Goal: Communication & Community: Answer question/provide support

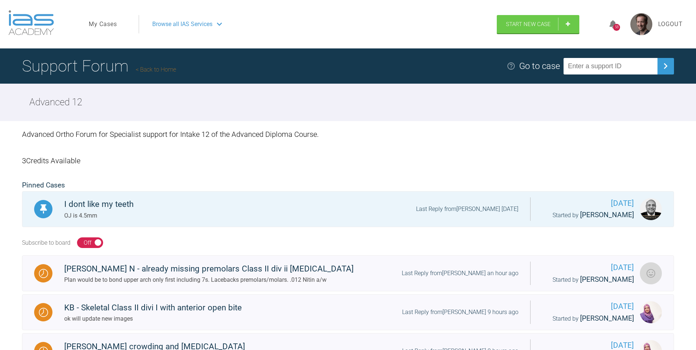
click at [617, 25] on div "58" at bounding box center [616, 27] width 7 height 7
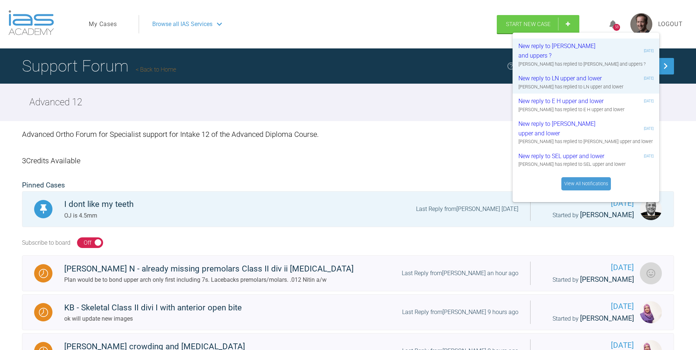
click at [587, 181] on link "View All Notifications" at bounding box center [587, 183] width 50 height 13
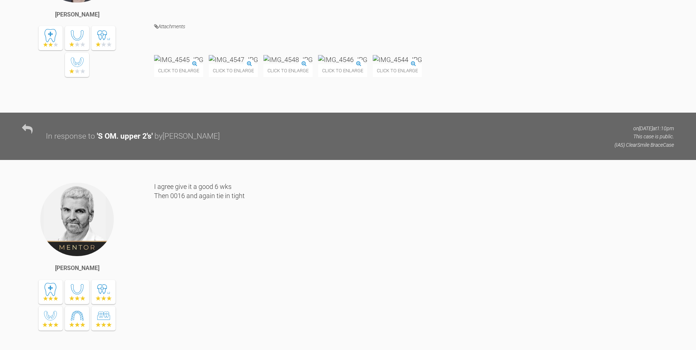
scroll to position [6393, 0]
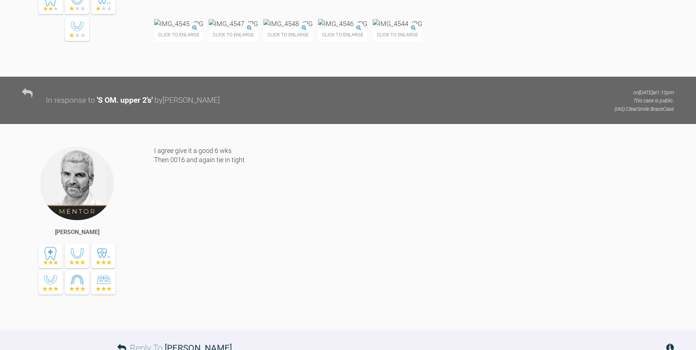
drag, startPoint x: 446, startPoint y: 126, endPoint x: 446, endPoint y: 132, distance: 6.6
drag, startPoint x: 446, startPoint y: 132, endPoint x: 418, endPoint y: 131, distance: 28.3
drag, startPoint x: 211, startPoint y: 134, endPoint x: 210, endPoint y: 123, distance: 10.7
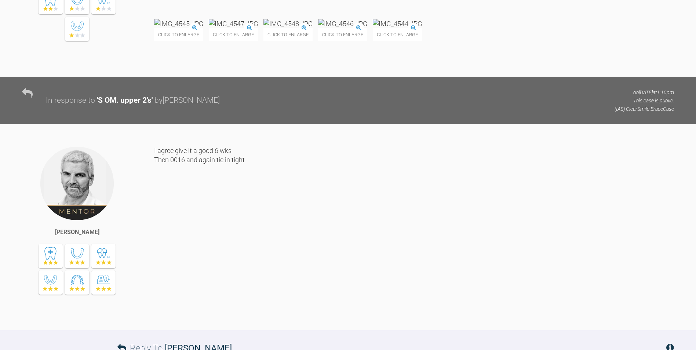
drag, startPoint x: 210, startPoint y: 123, endPoint x: 323, endPoint y: 155, distance: 117.5
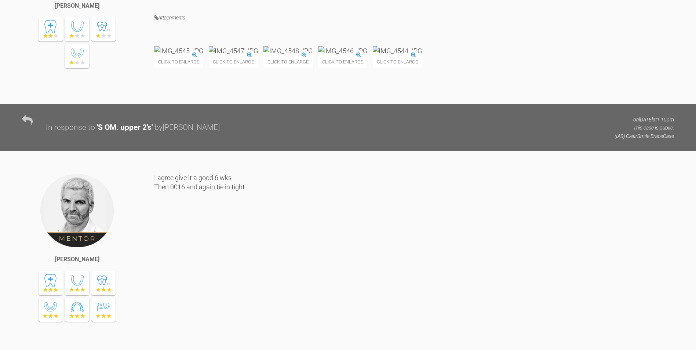
scroll to position [6356, 0]
